Goal: Navigation & Orientation: Find specific page/section

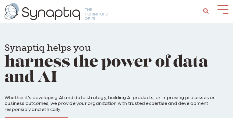
scroll to position [0, 3]
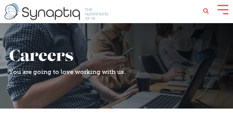
scroll to position [0, 3]
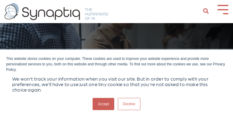
scroll to position [0, 3]
